Goal: Information Seeking & Learning: Check status

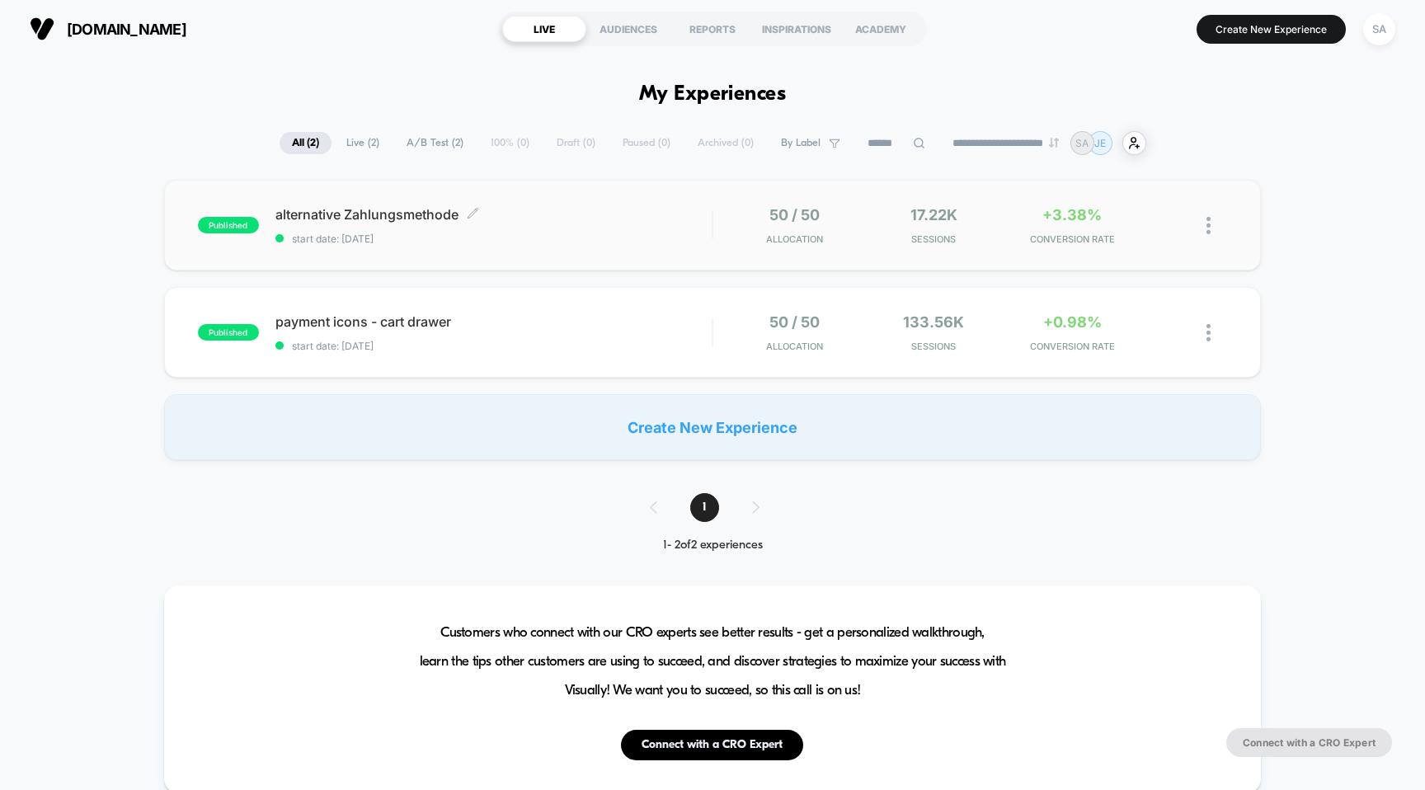
click at [368, 218] on span "alternative Zahlungsmethode Click to edit experience details" at bounding box center [493, 214] width 437 height 16
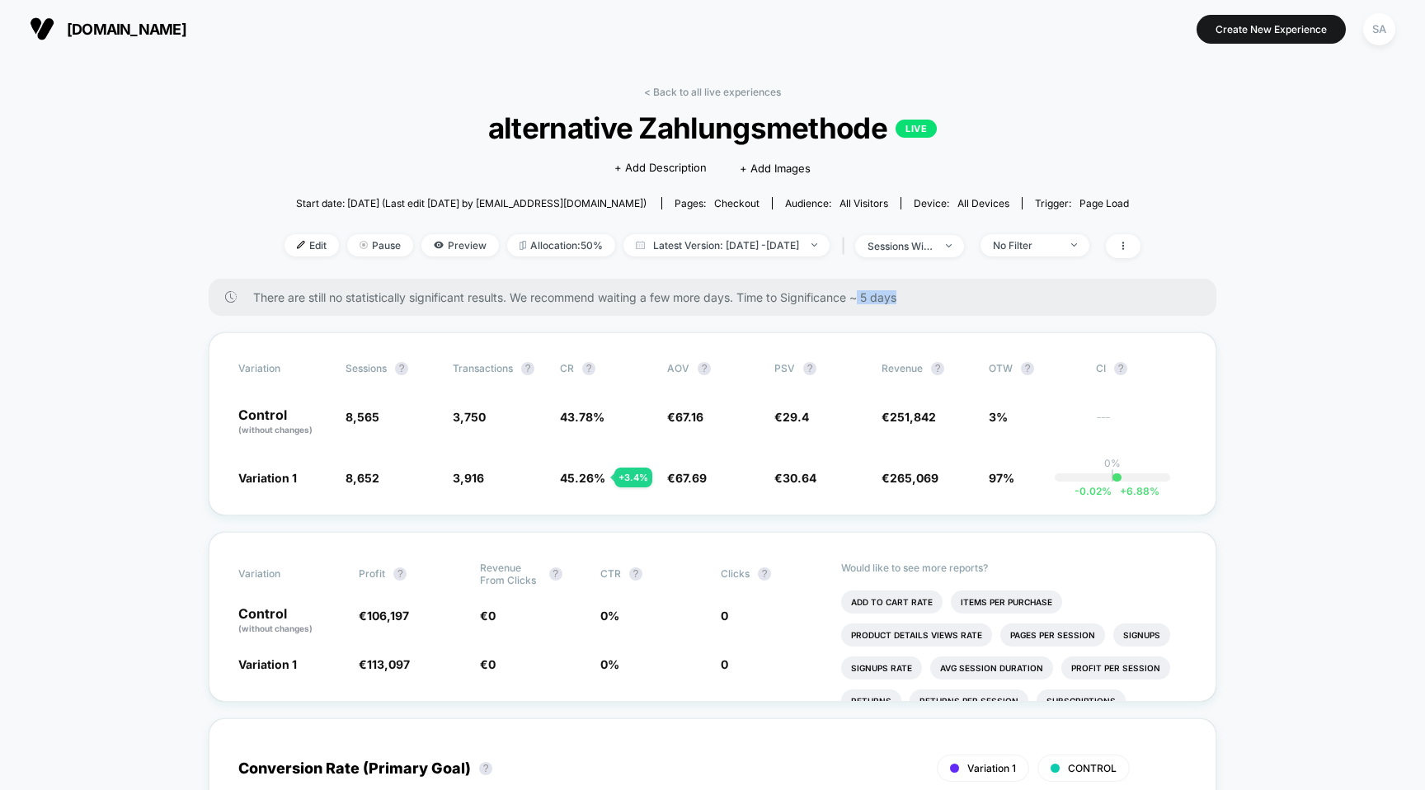
drag, startPoint x: 864, startPoint y: 294, endPoint x: 916, endPoint y: 294, distance: 51.9
click at [916, 294] on span "There are still no statistically significant results. We recommend waiting a fe…" at bounding box center [718, 297] width 930 height 14
